Goal: Find contact information: Find contact information

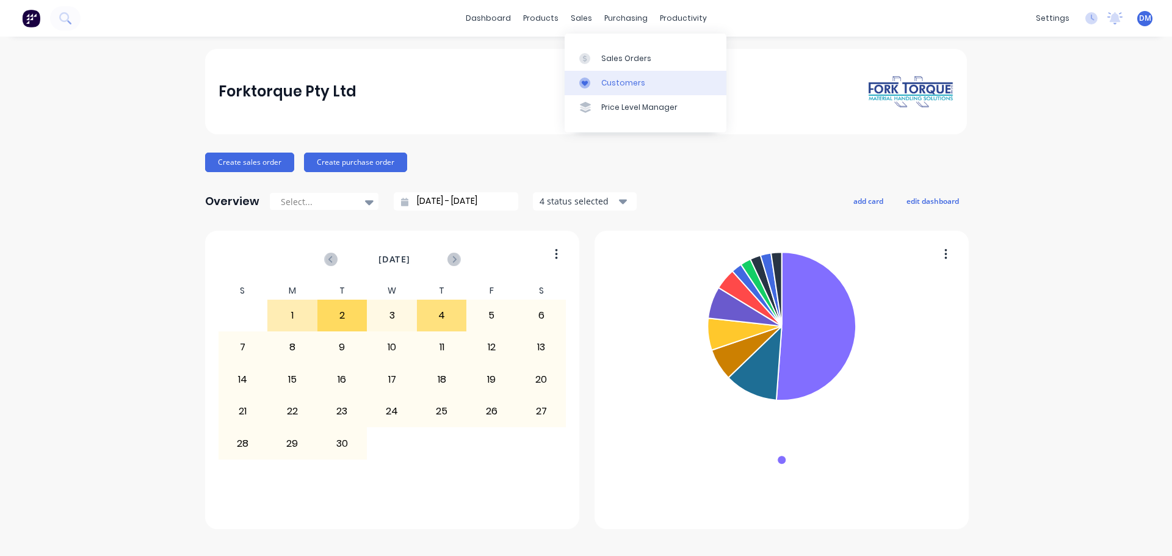
drag, startPoint x: 627, startPoint y: 95, endPoint x: 618, endPoint y: 90, distance: 10.1
click at [626, 93] on link "Customers" at bounding box center [646, 83] width 162 height 24
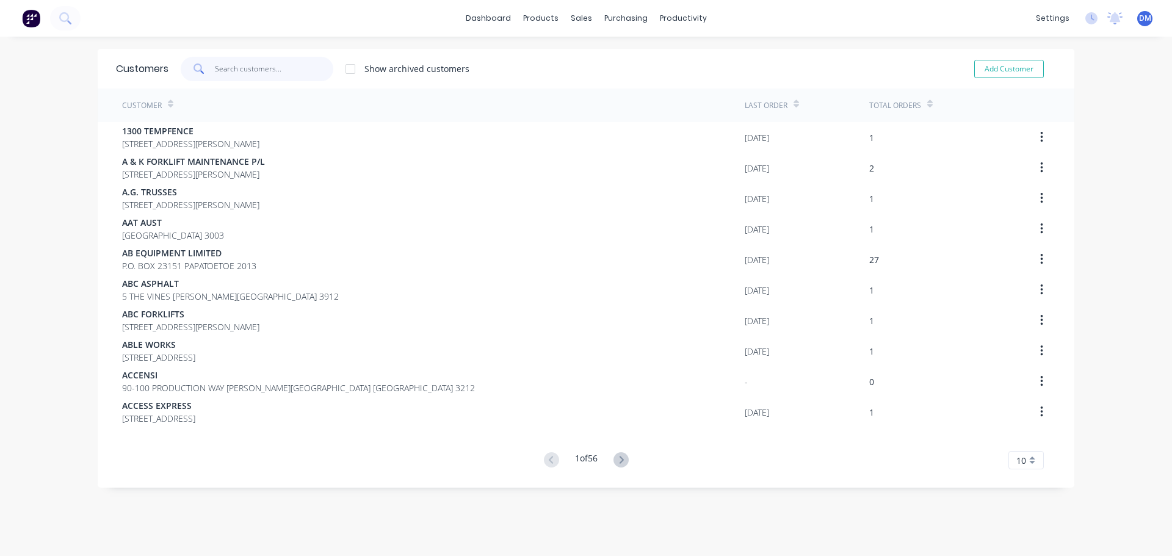
drag, startPoint x: 262, startPoint y: 63, endPoint x: 256, endPoint y: 64, distance: 6.7
click at [262, 64] on input "text" at bounding box center [274, 69] width 119 height 24
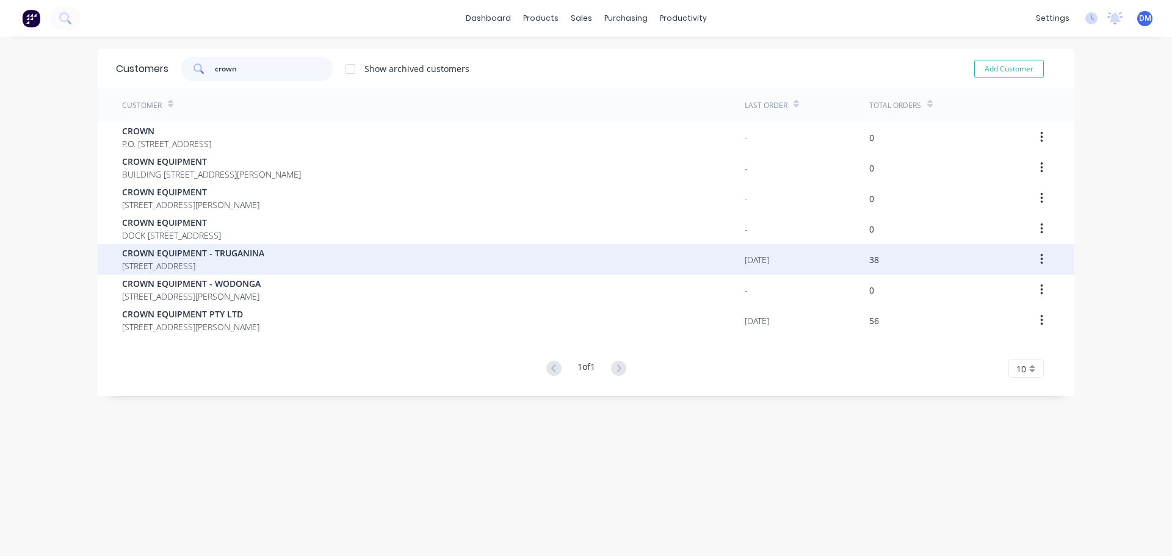
type input "crown"
click at [264, 265] on span "[STREET_ADDRESS]" at bounding box center [193, 265] width 142 height 13
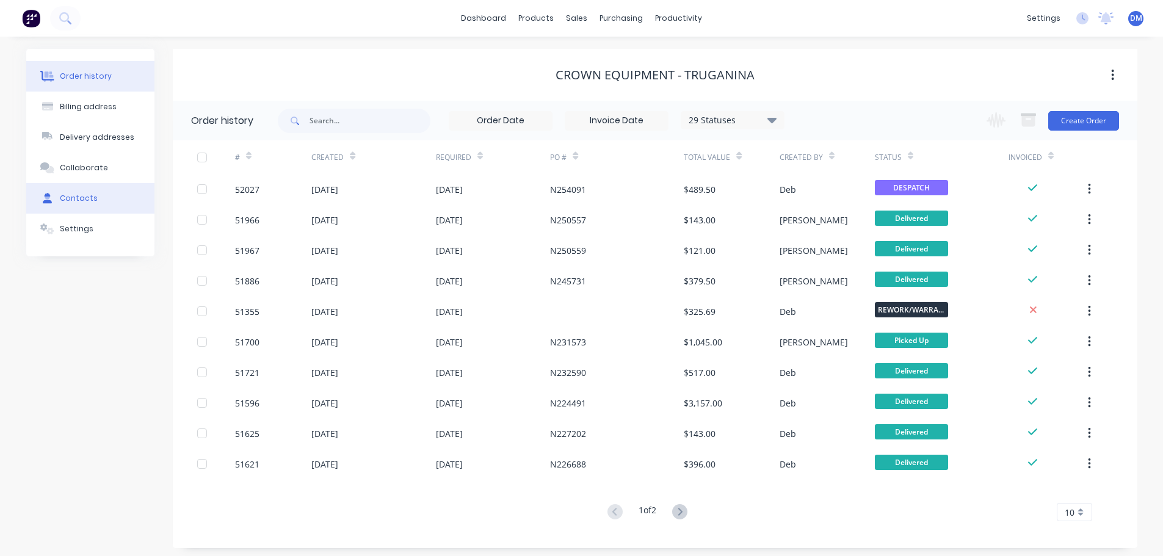
click at [79, 200] on div "Contacts" at bounding box center [79, 198] width 38 height 11
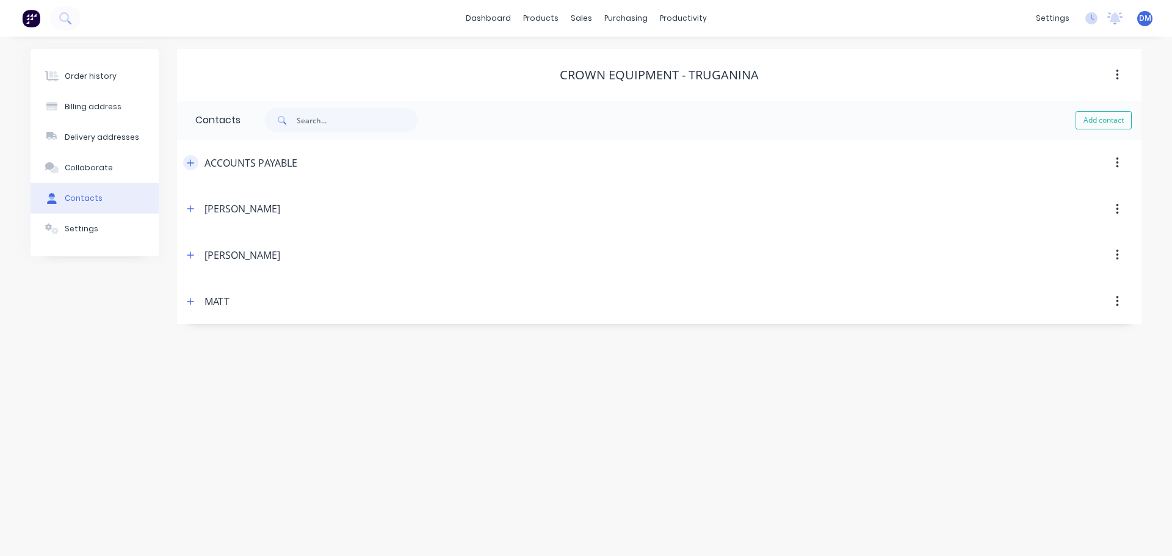
click at [189, 168] on button "button" at bounding box center [190, 162] width 15 height 15
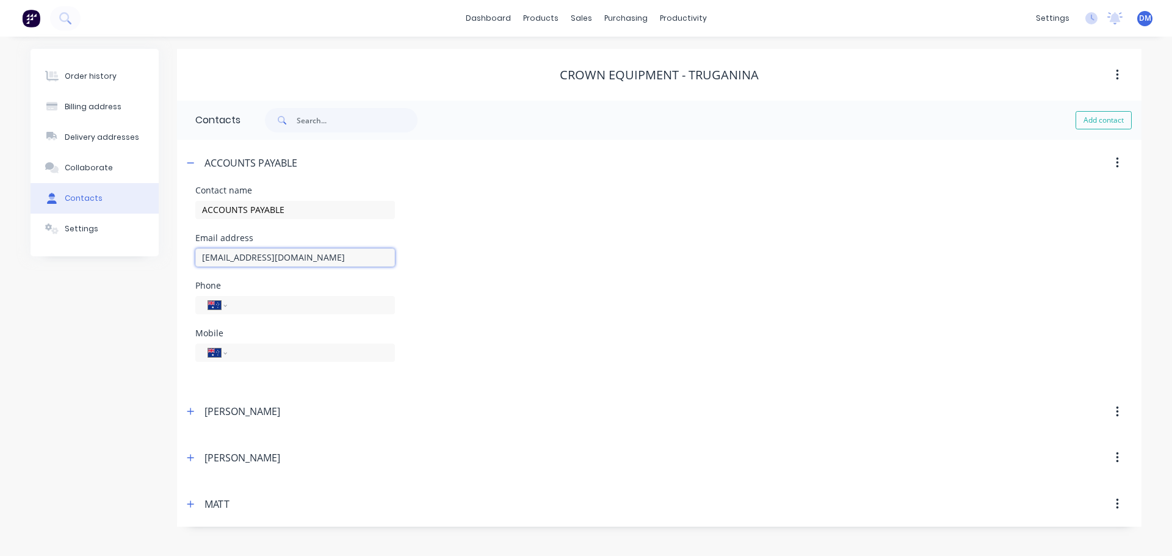
drag, startPoint x: 202, startPoint y: 254, endPoint x: 344, endPoint y: 263, distance: 142.5
click at [344, 263] on input "[EMAIL_ADDRESS][DOMAIN_NAME]" at bounding box center [295, 257] width 200 height 18
click at [476, 231] on div "Contact name ACCOUNTS PAYABLE" at bounding box center [659, 210] width 928 height 48
click at [32, 21] on img at bounding box center [31, 18] width 18 height 18
